Goal: Task Accomplishment & Management: Complete application form

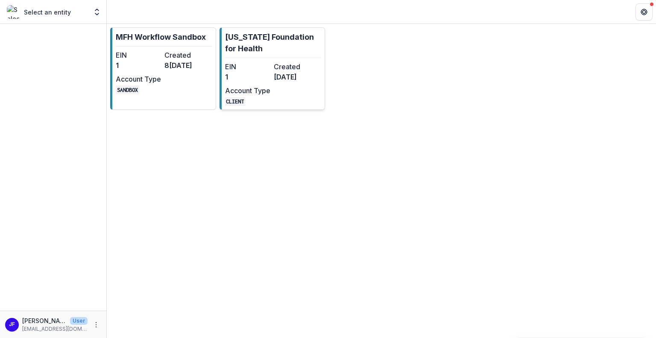
click at [258, 85] on dt "Account Type" at bounding box center [247, 90] width 45 height 10
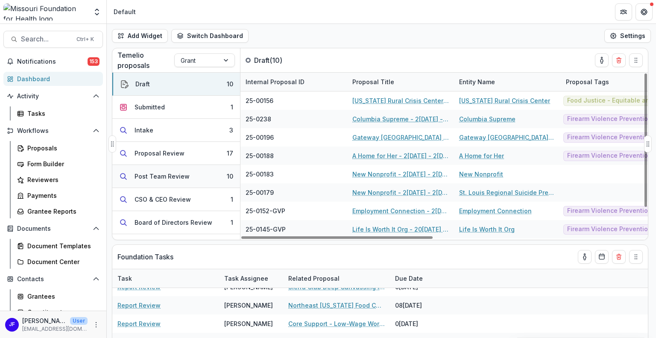
click at [159, 179] on div "Post Team Review" at bounding box center [162, 176] width 55 height 9
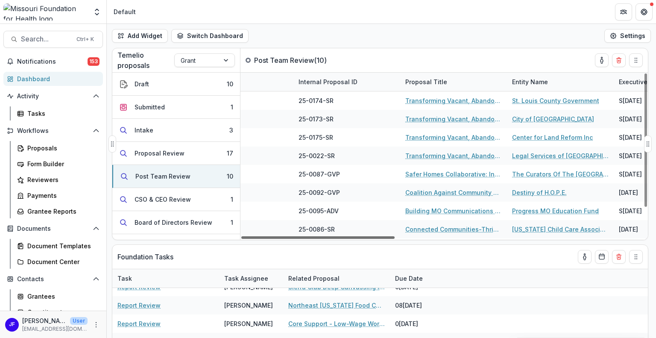
scroll to position [0, 162]
drag, startPoint x: 380, startPoint y: 237, endPoint x: 441, endPoint y: 239, distance: 61.1
click at [395, 239] on div at bounding box center [317, 237] width 153 height 3
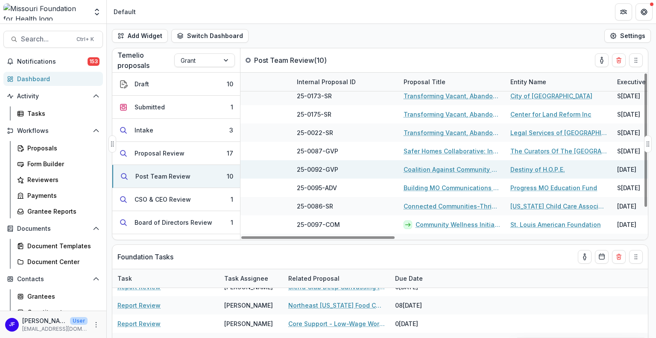
scroll to position [35, 162]
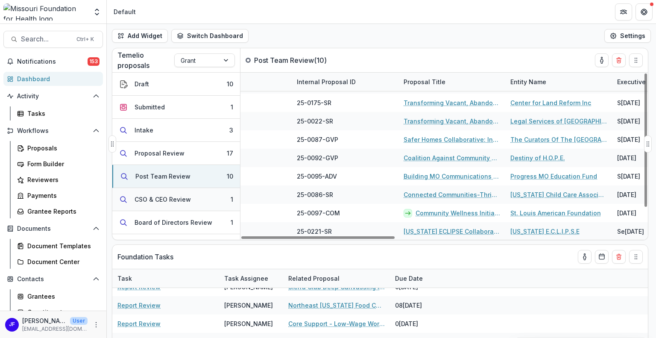
click at [147, 192] on button "CSO & CEO Review 1" at bounding box center [176, 199] width 128 height 23
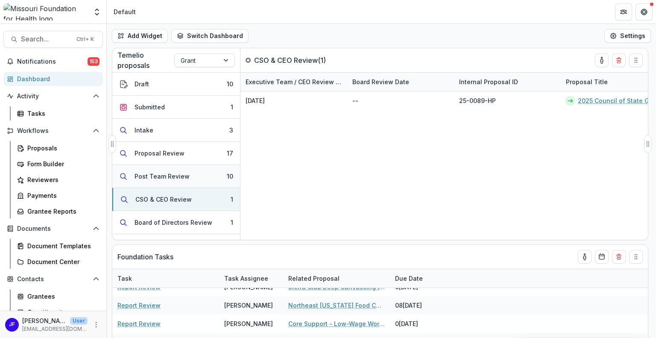
click at [156, 179] on div "Post Team Review" at bounding box center [162, 176] width 55 height 9
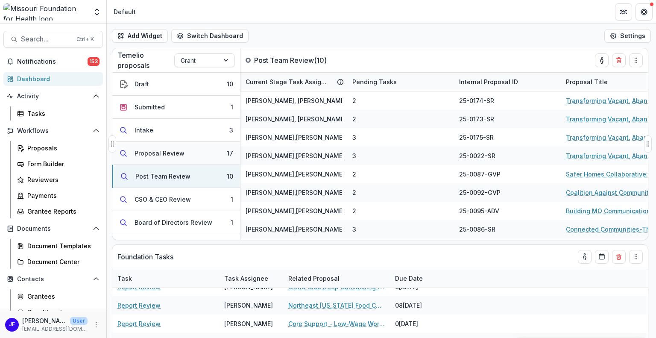
click at [161, 156] on div "Proposal Review" at bounding box center [160, 153] width 50 height 9
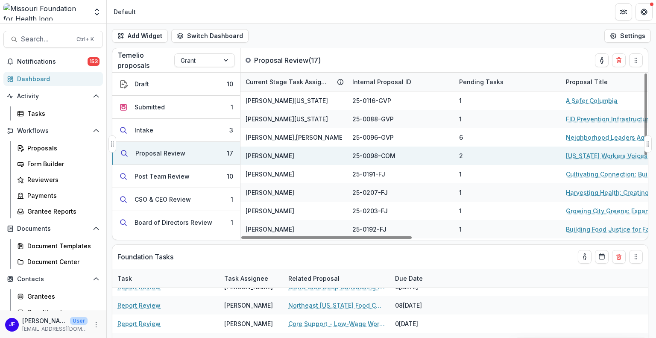
click at [574, 155] on link "[US_STATE] Workers Voices: Low-Wage Worker Communications Program" at bounding box center [614, 155] width 97 height 9
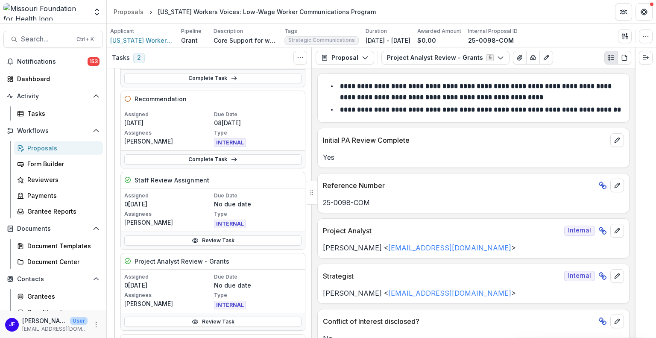
scroll to position [128, 0]
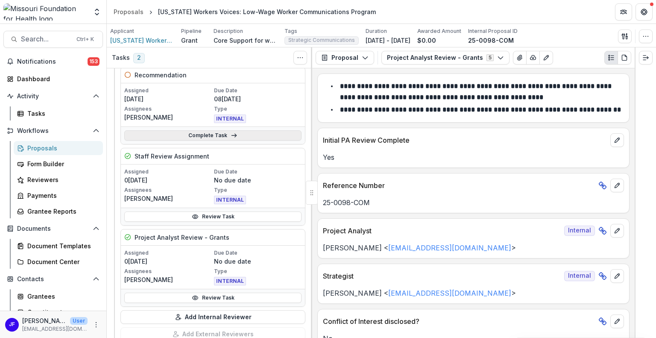
click at [219, 135] on link "Complete Task" at bounding box center [212, 135] width 177 height 10
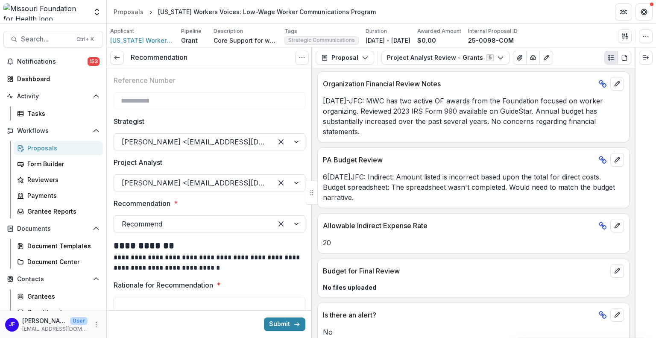
scroll to position [1573, 0]
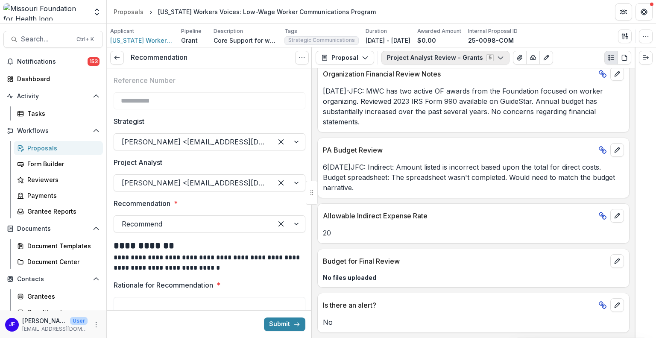
click at [392, 56] on button "Project Analyst Review - Grants 5" at bounding box center [446, 58] width 128 height 14
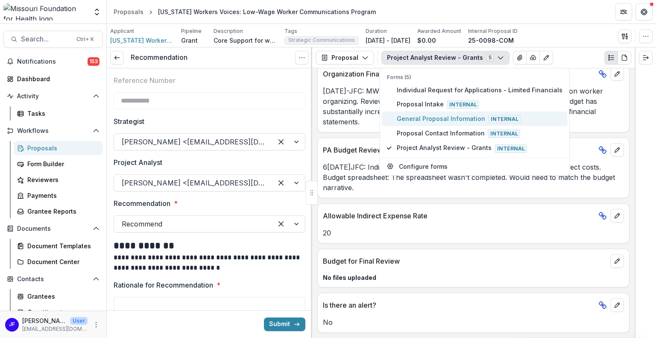
click at [407, 119] on span "General Proposal Information Internal" at bounding box center [480, 118] width 166 height 9
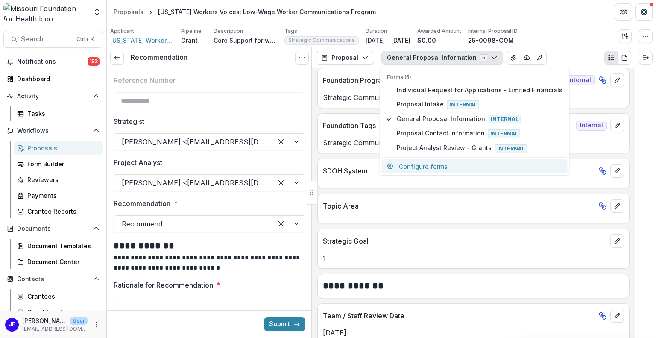
scroll to position [865, 0]
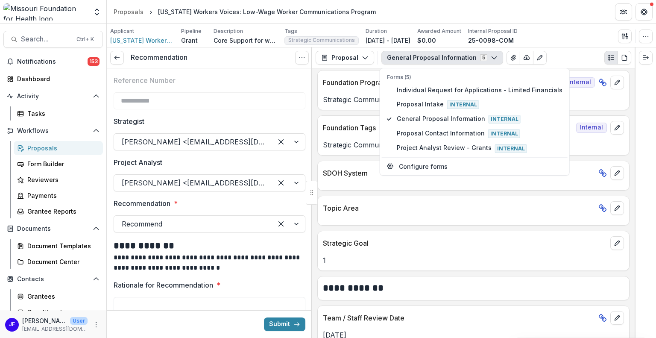
click at [655, 174] on div at bounding box center [645, 192] width 21 height 291
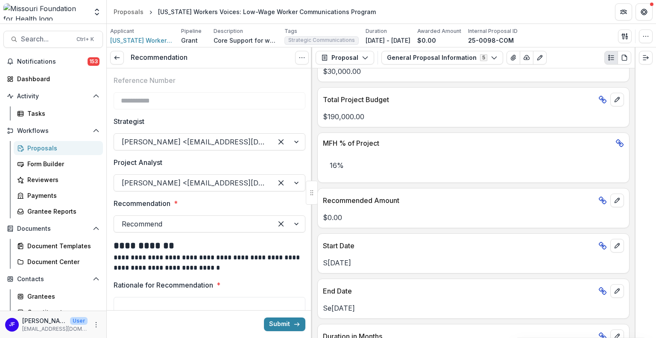
scroll to position [378, 0]
